Goal: Transaction & Acquisition: Purchase product/service

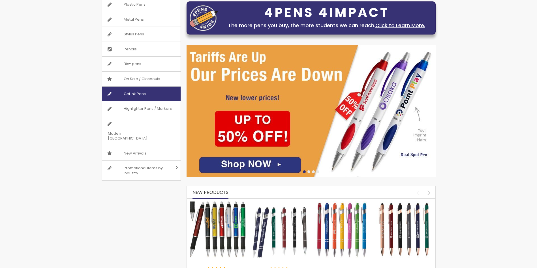
scroll to position [28, 0]
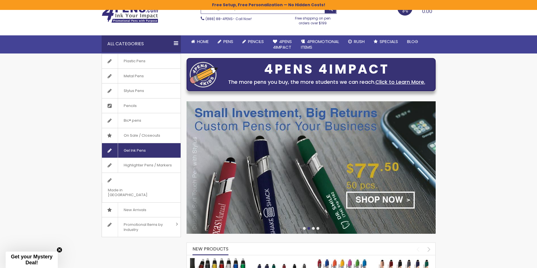
click at [151, 153] on span "Gel Ink Pens" at bounding box center [135, 150] width 34 height 15
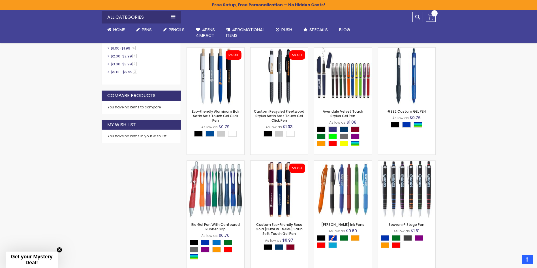
scroll to position [283, 0]
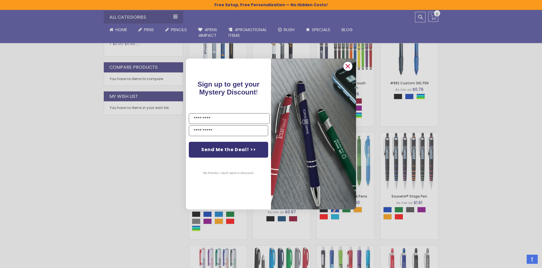
click at [345, 69] on circle "Close dialog" at bounding box center [347, 66] width 8 height 8
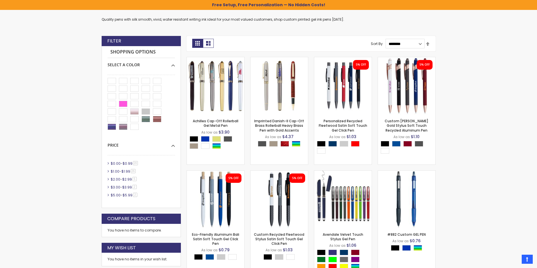
scroll to position [57, 0]
